Goal: Navigation & Orientation: Find specific page/section

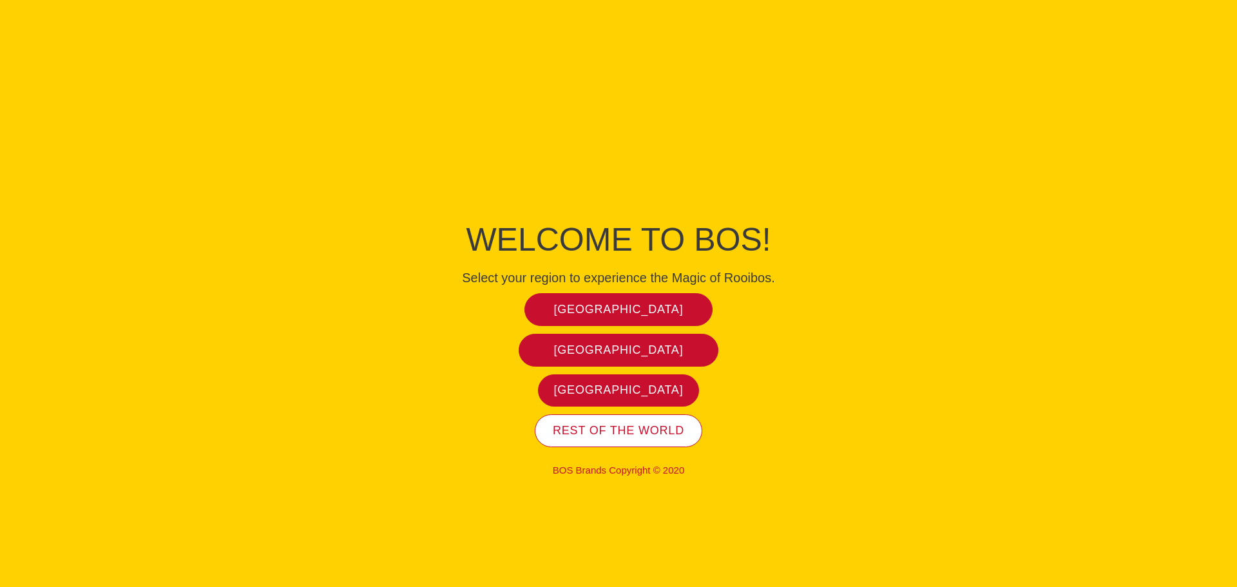
click at [600, 435] on span "Rest of the world" at bounding box center [618, 430] width 131 height 15
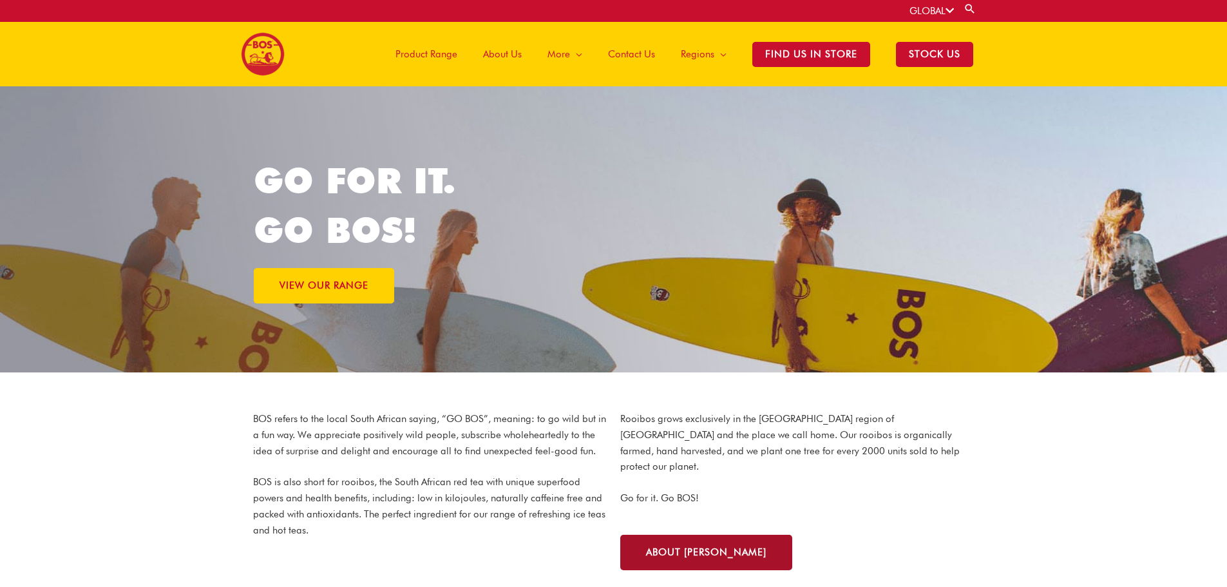
drag, startPoint x: 679, startPoint y: 544, endPoint x: 682, endPoint y: 530, distance: 14.5
click at [680, 544] on link "About [PERSON_NAME]" at bounding box center [706, 552] width 172 height 35
